Goal: Find specific page/section

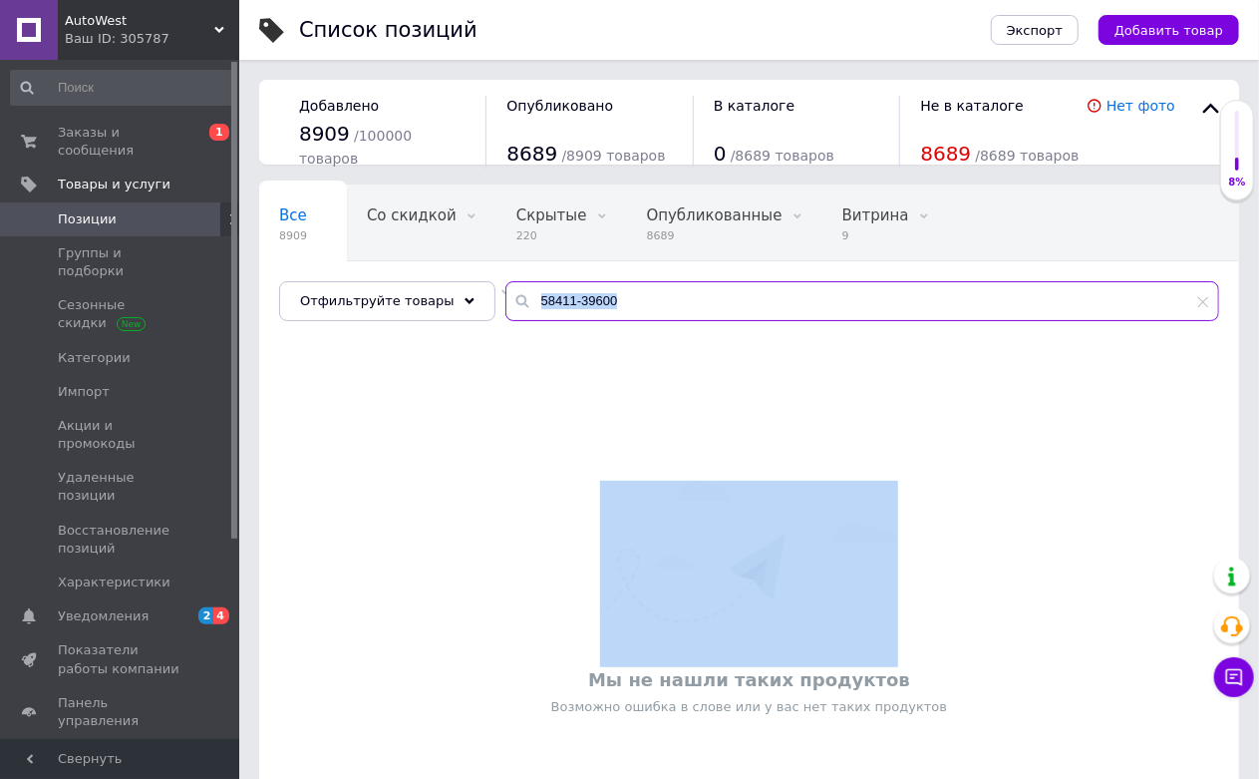
click at [646, 304] on input "58411-39600" at bounding box center [863, 301] width 714 height 40
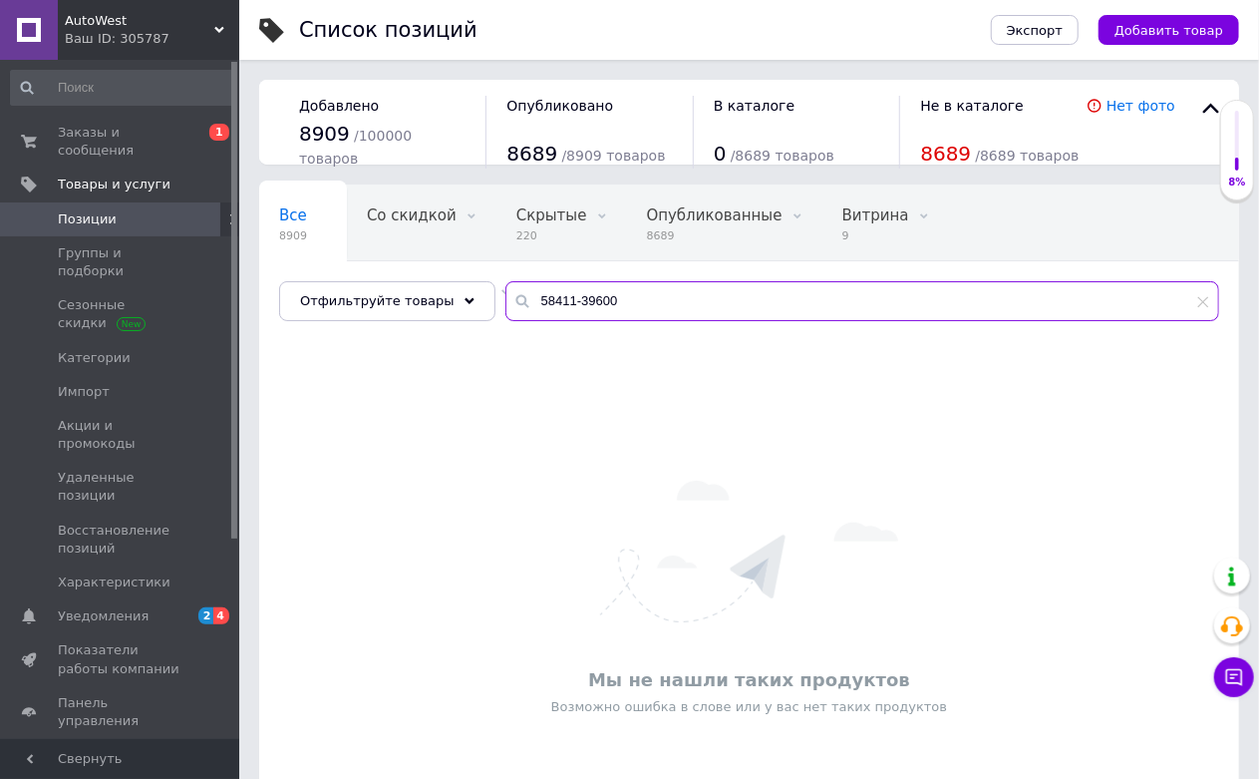
drag, startPoint x: 642, startPoint y: 294, endPoint x: 492, endPoint y: 316, distance: 152.2
click at [506, 316] on input "58411-39600" at bounding box center [863, 301] width 714 height 40
paste input "1606STKA03"
drag, startPoint x: 633, startPoint y: 305, endPoint x: 491, endPoint y: 342, distance: 147.3
click at [491, 342] on div "Все 8909 Со скидкой 0 Удалить Редактировать Скрытые 221 Удалить Редактировать О…" at bounding box center [749, 524] width 980 height 681
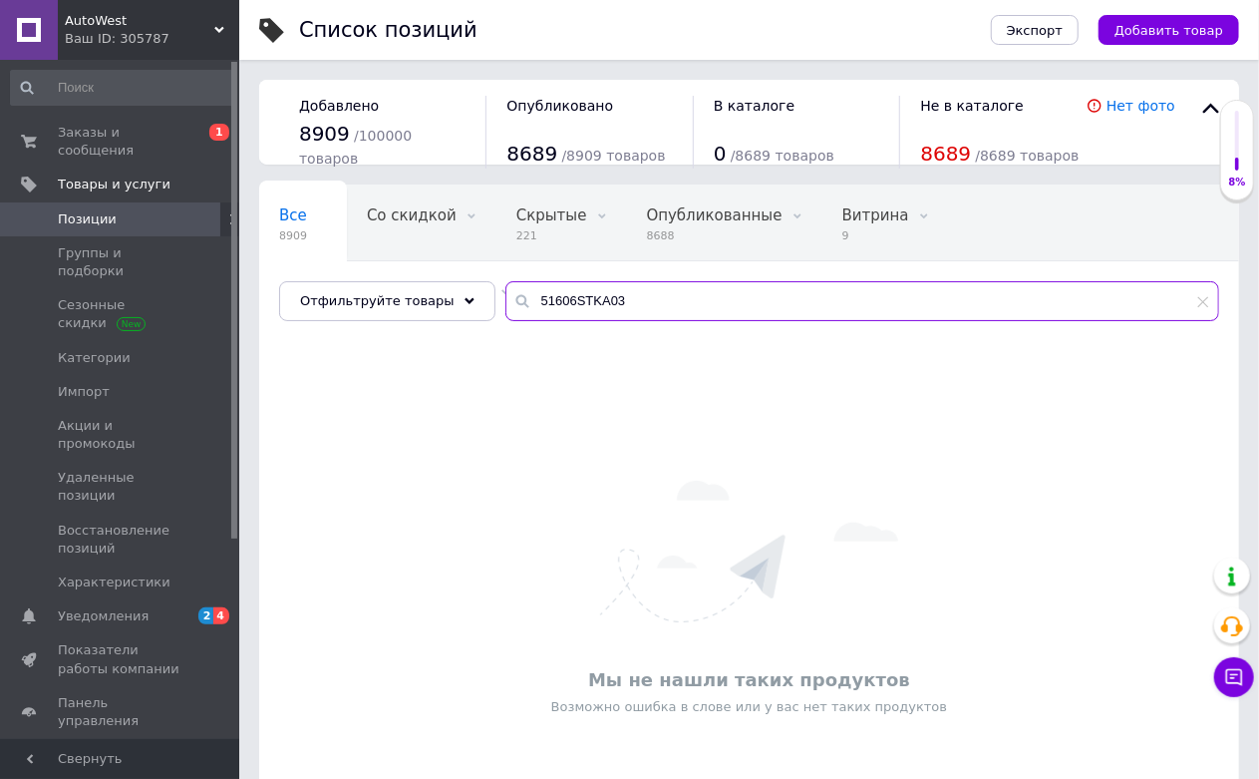
paste input "45019SHJA01"
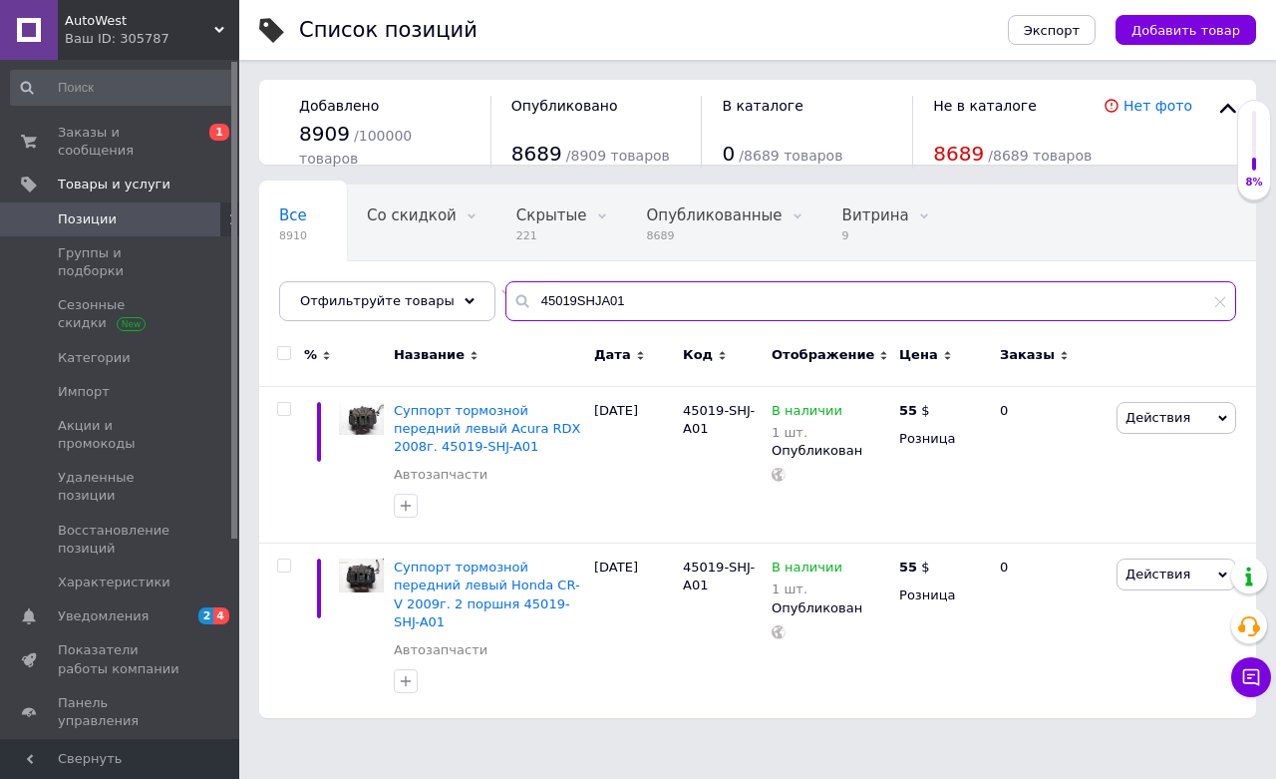
type input "45019SHJA01"
